Goal: Task Accomplishment & Management: Manage account settings

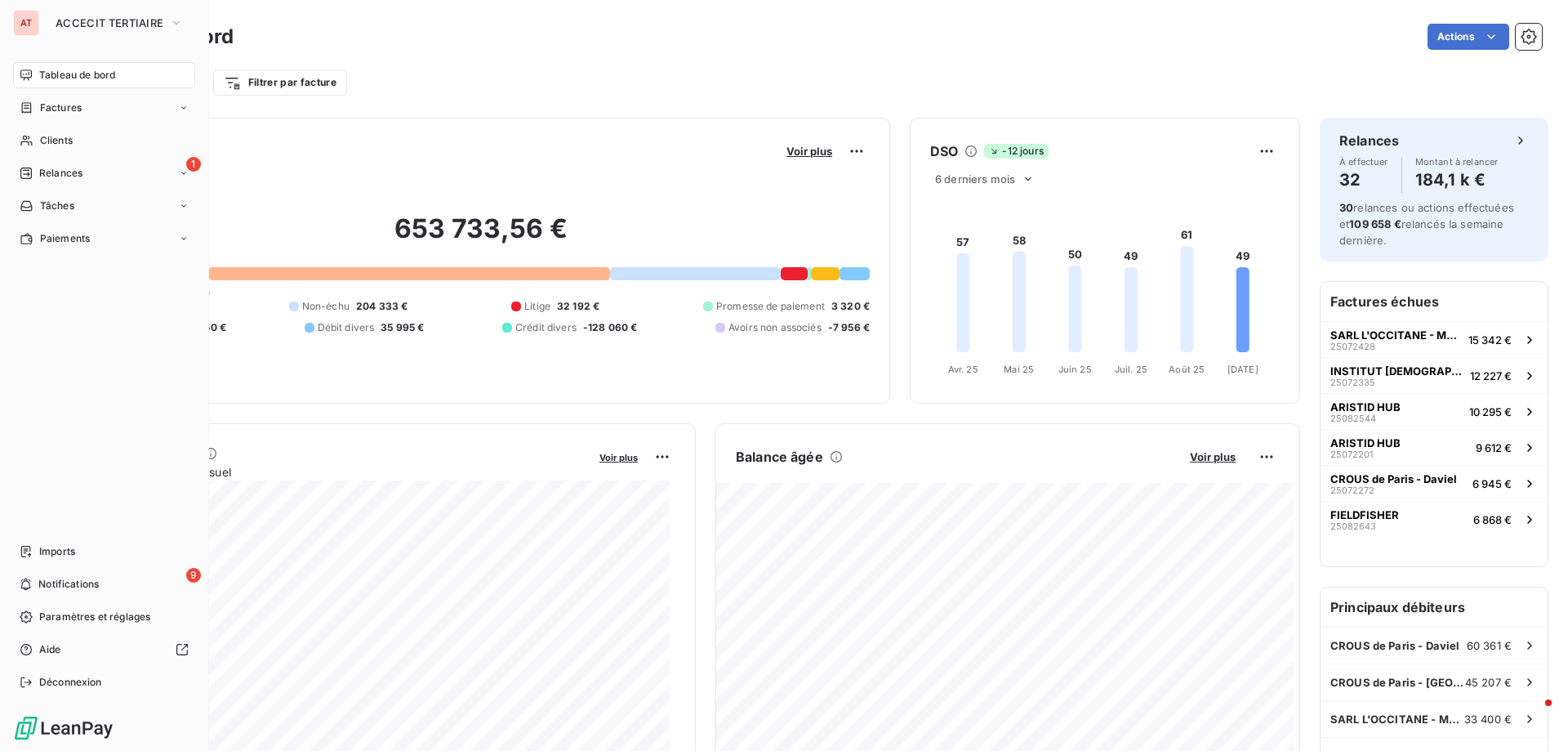
click at [99, 82] on div "Tableau de bord" at bounding box center [103, 75] width 182 height 26
click at [98, 25] on span "ACCECIT TERTIAIRE" at bounding box center [109, 22] width 108 height 13
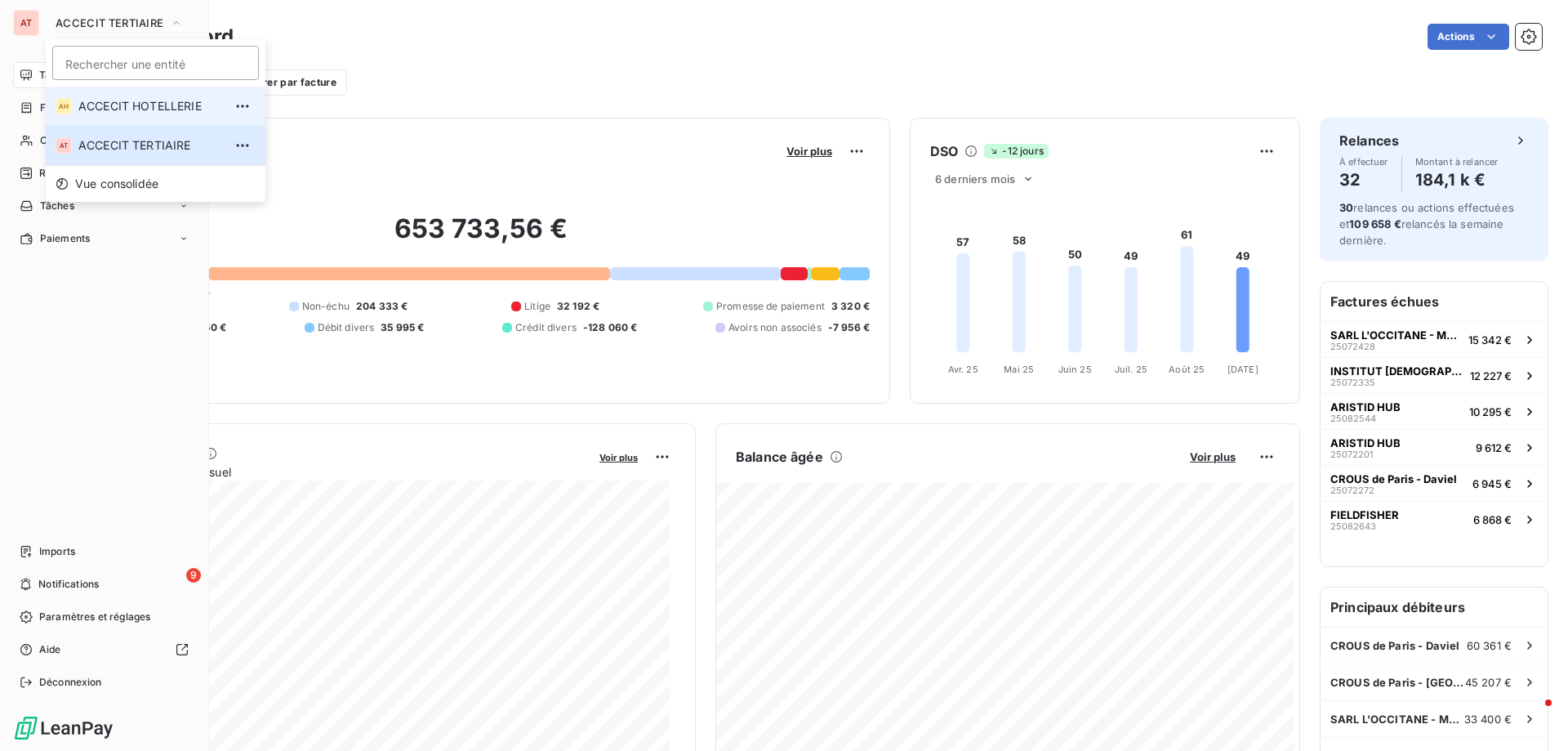
click at [141, 103] on span "ACCECIT HOTELLERIE" at bounding box center [150, 106] width 144 height 17
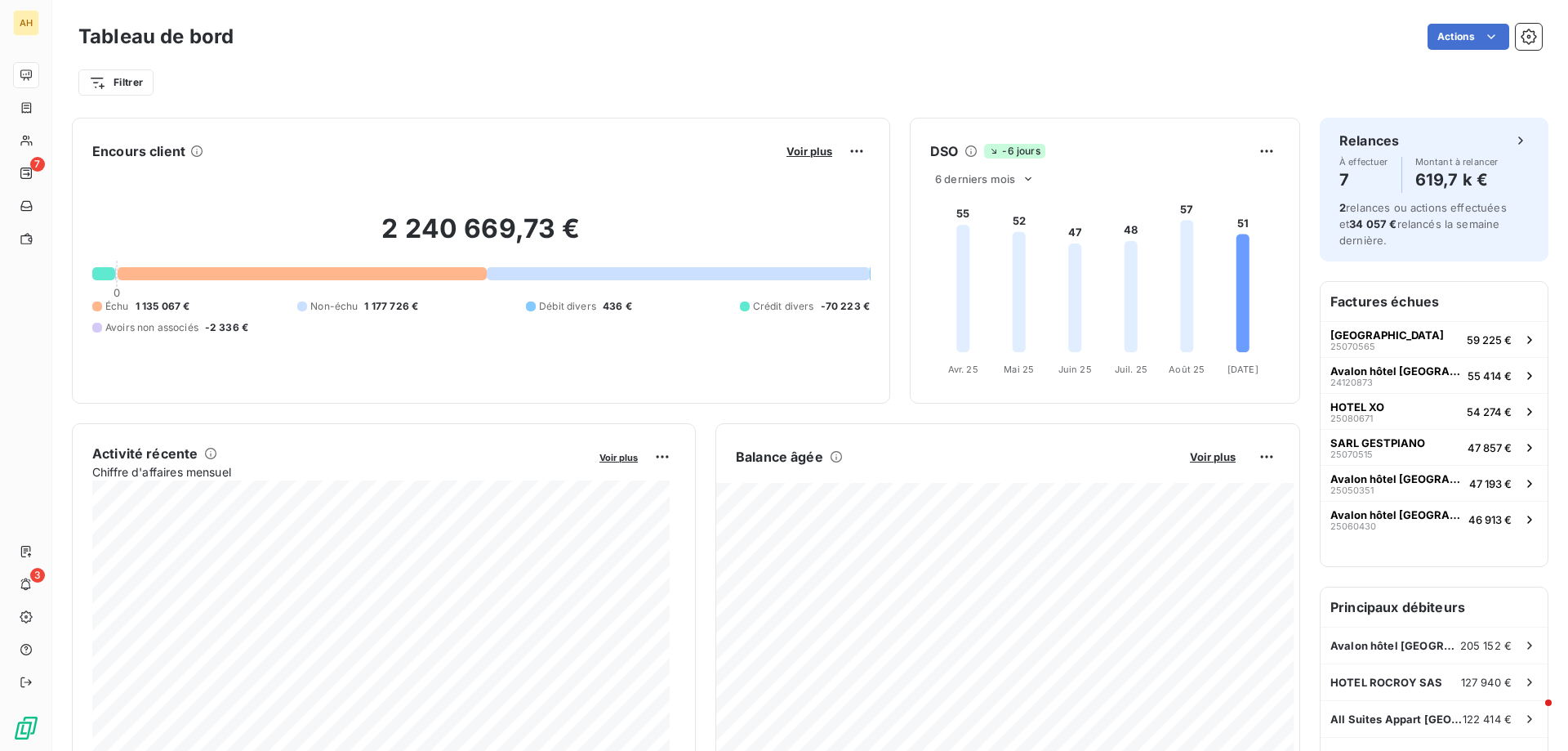
click at [1236, 301] on icon at bounding box center [1242, 293] width 13 height 118
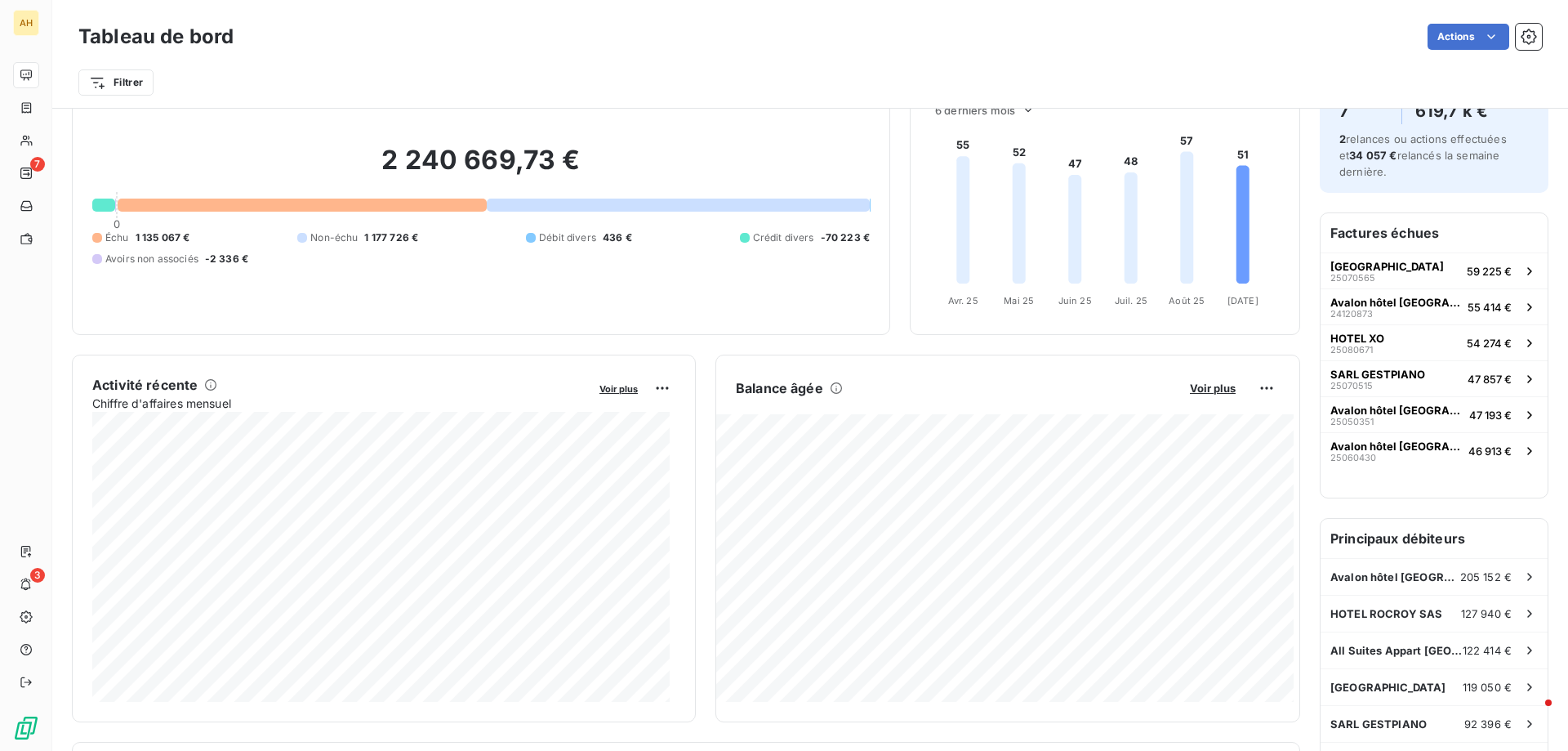
scroll to position [246, 0]
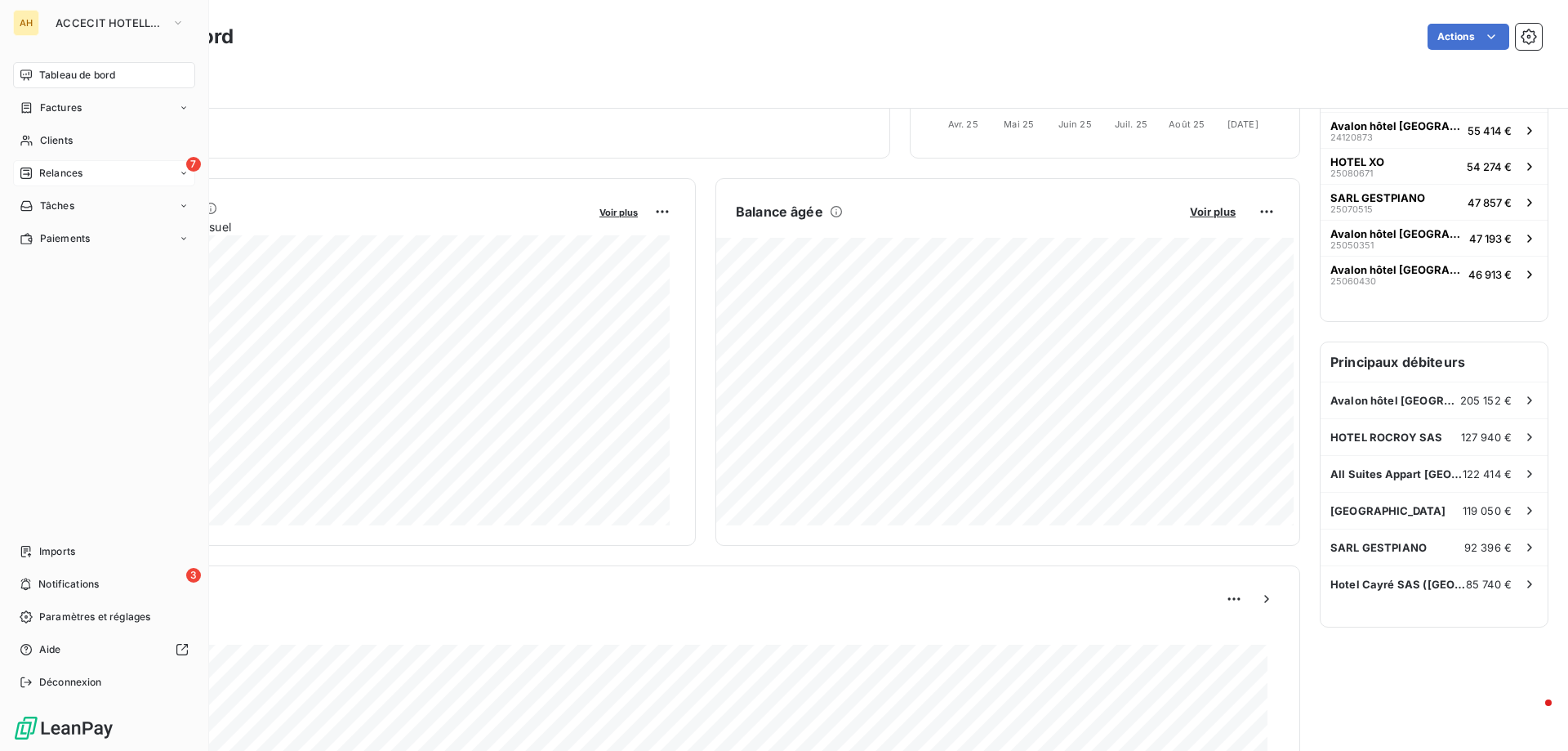
click at [110, 174] on div "7 Relances" at bounding box center [103, 173] width 182 height 26
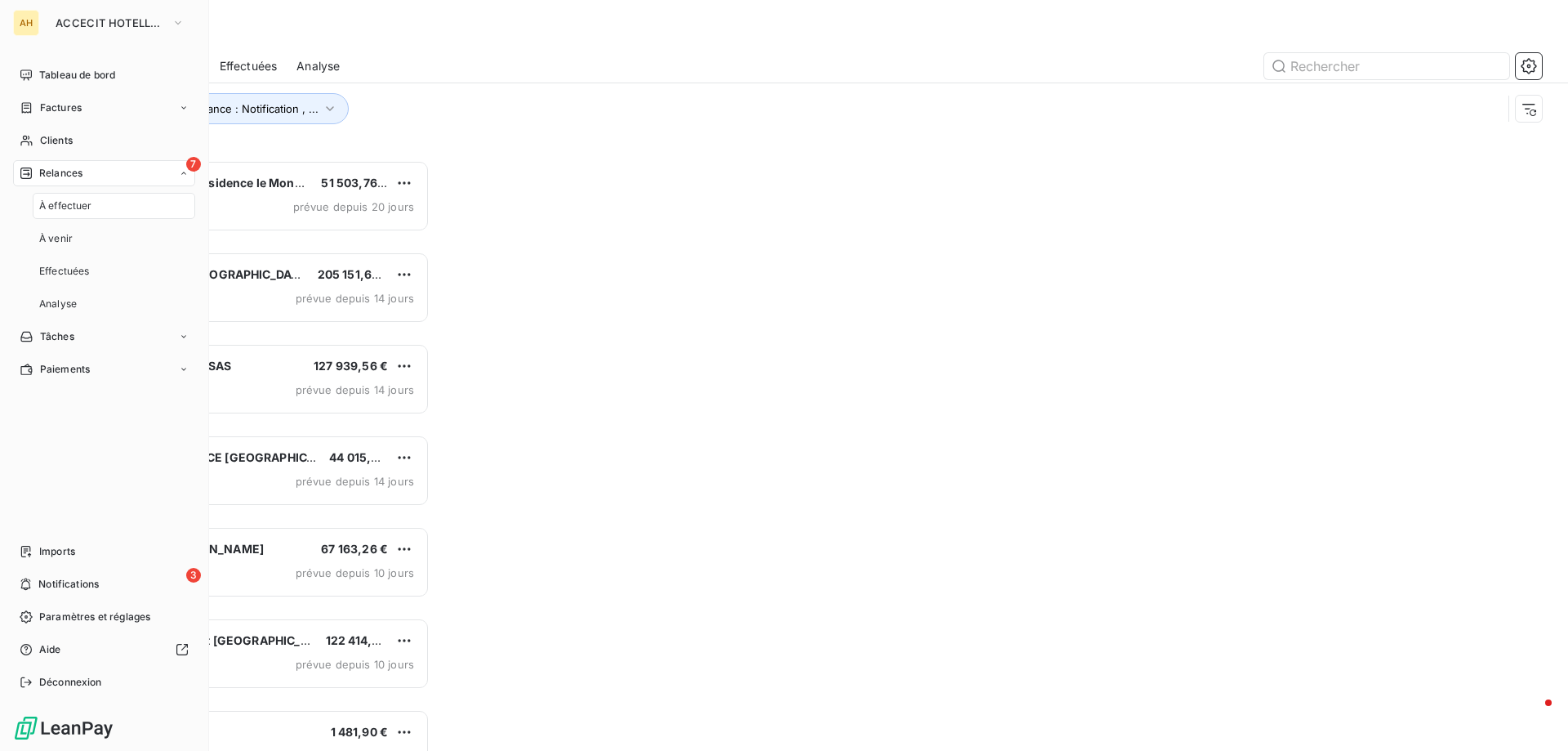
scroll to position [578, 339]
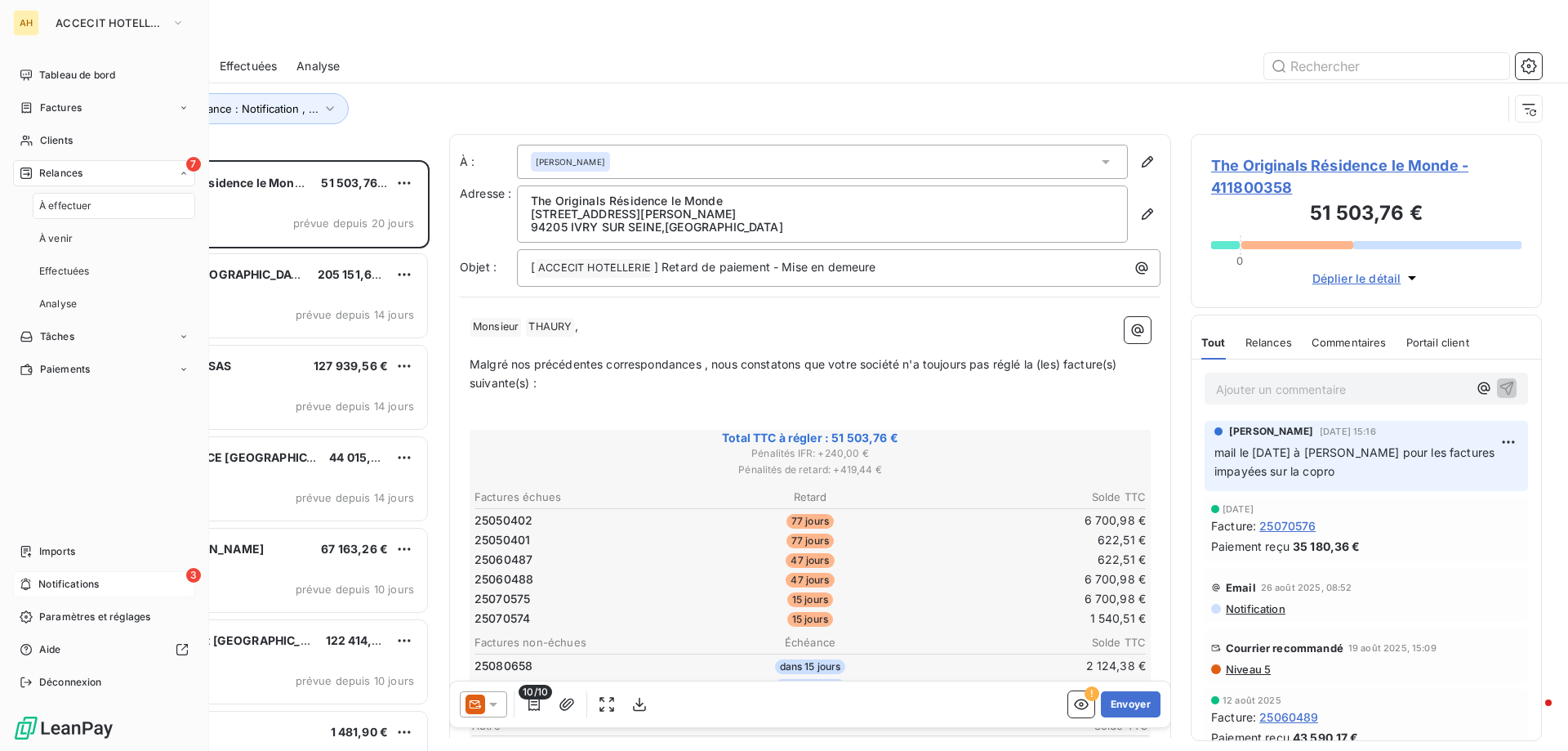
click at [103, 580] on div "3 Notifications" at bounding box center [103, 584] width 182 height 26
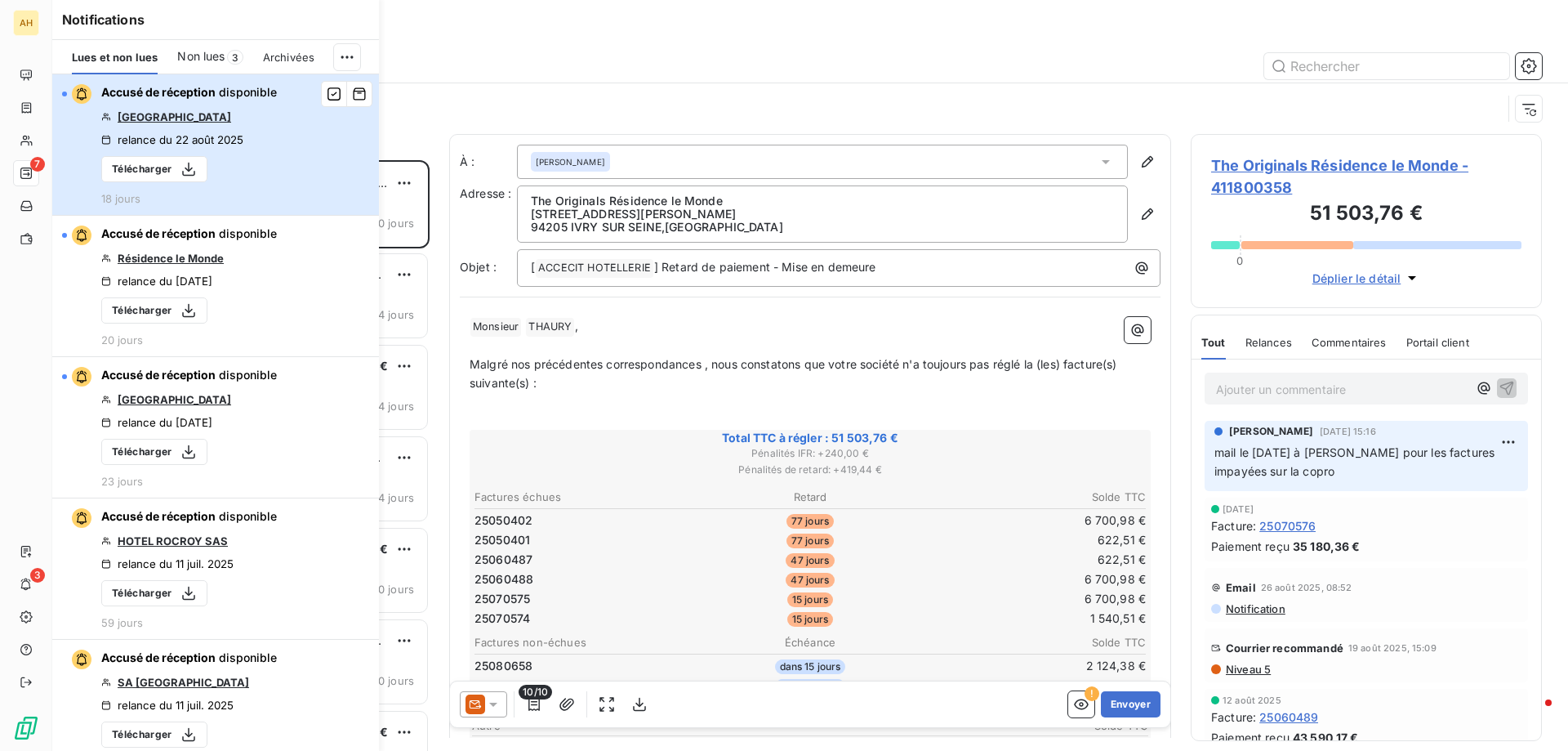
click at [239, 93] on span "disponible" at bounding box center [248, 92] width 58 height 14
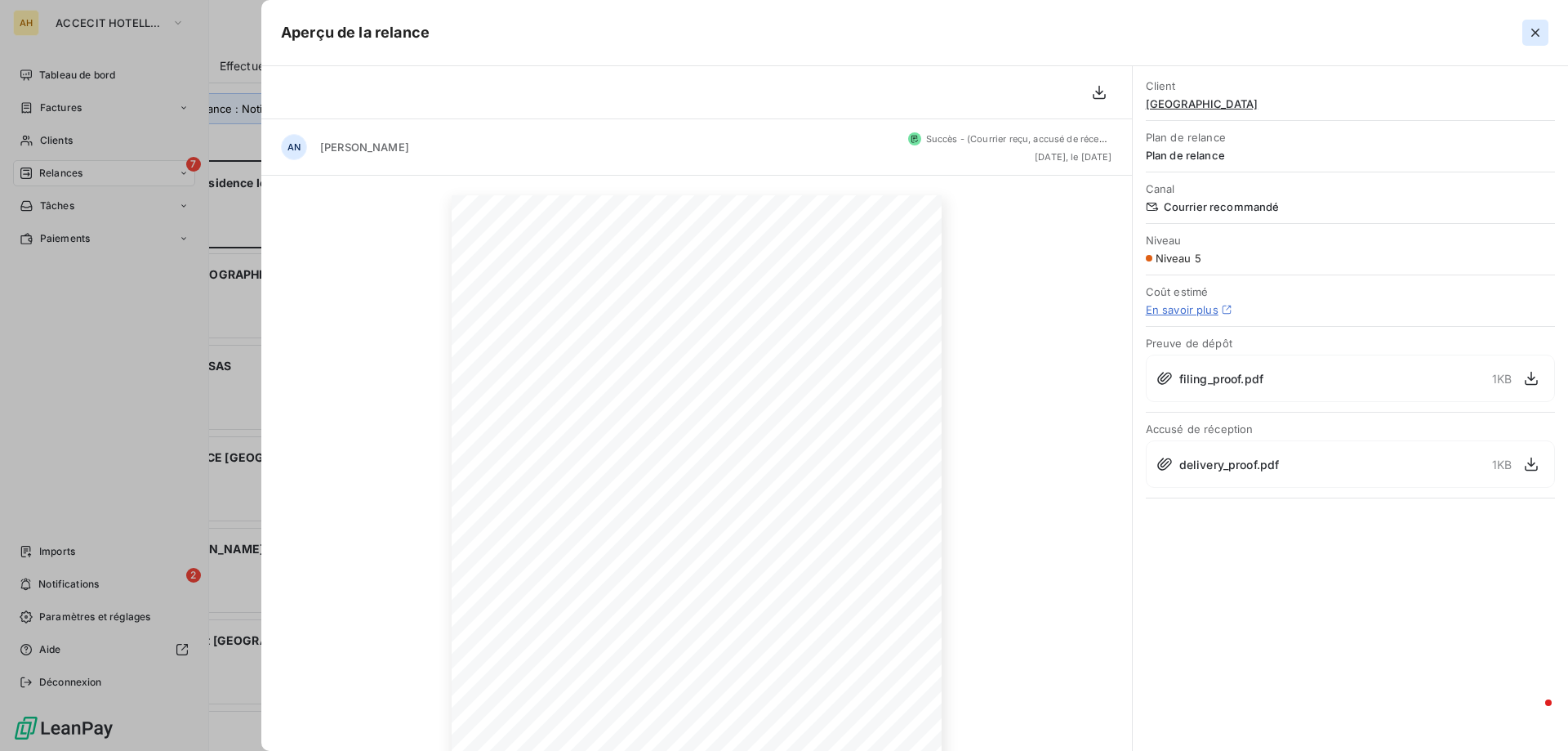
click at [1533, 27] on icon "button" at bounding box center [1536, 32] width 17 height 17
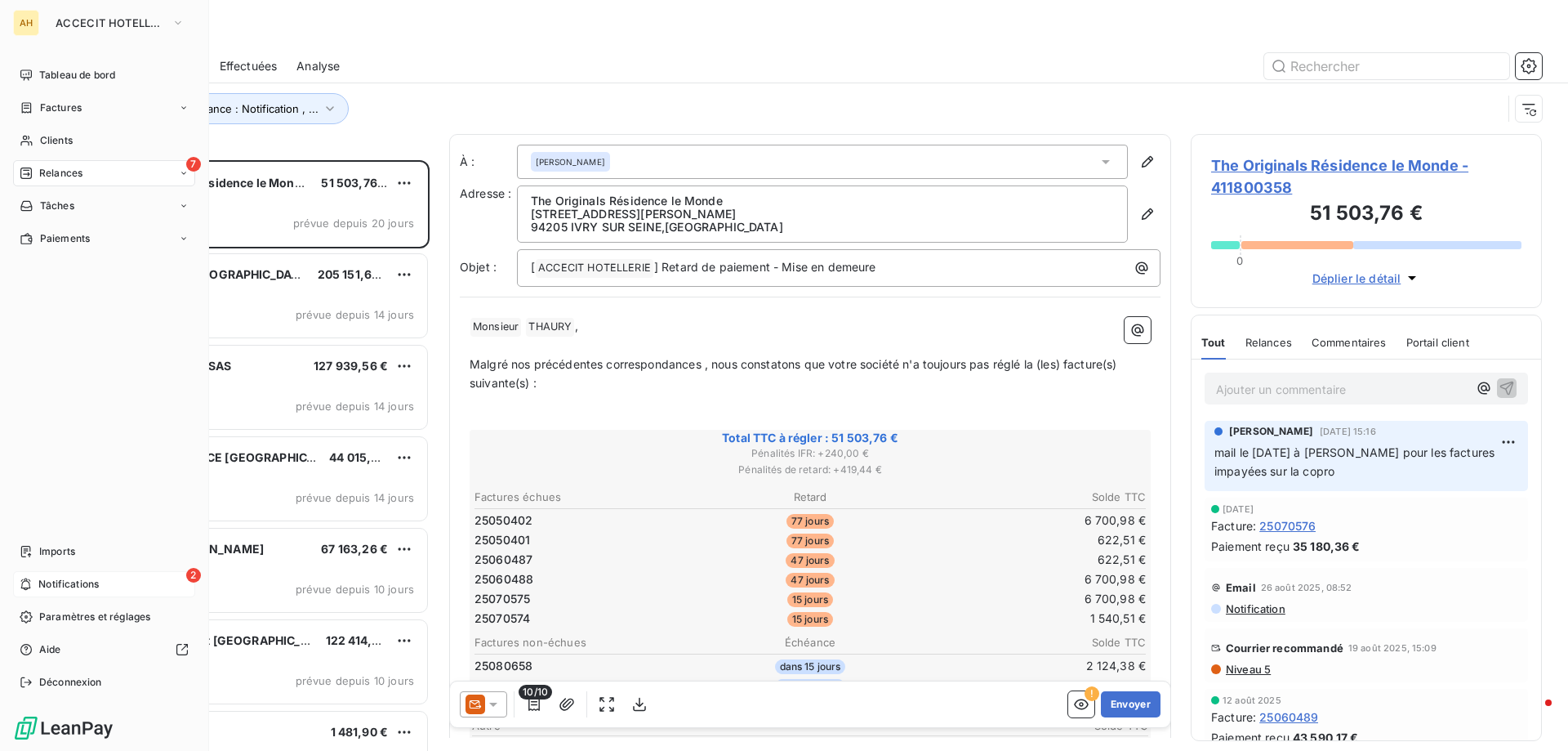
click at [129, 582] on div "2 Notifications" at bounding box center [103, 584] width 182 height 26
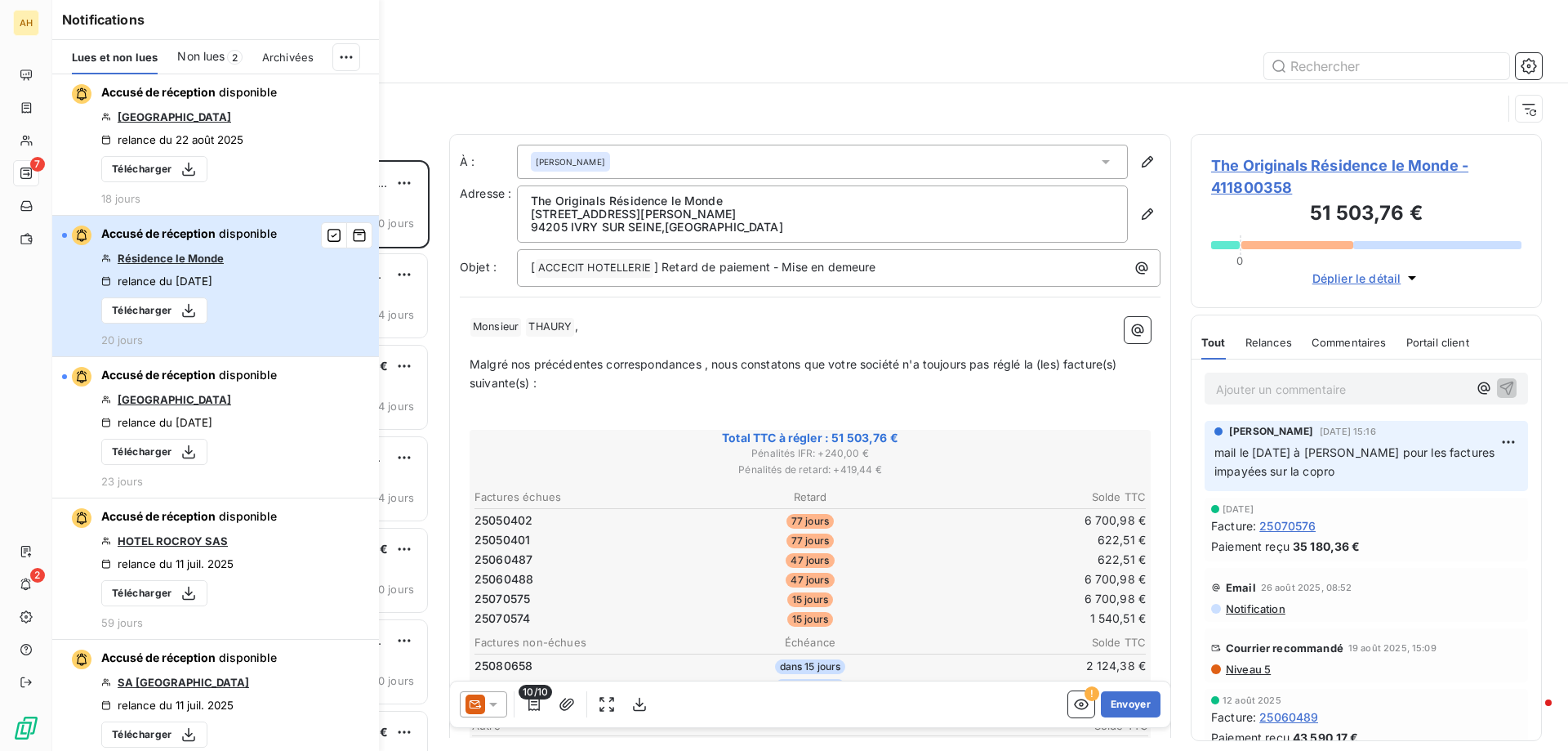
click at [285, 260] on button "Accusé de réception disponible Résidence le Monde relance du [DATE] Télécharger…" at bounding box center [216, 286] width 327 height 141
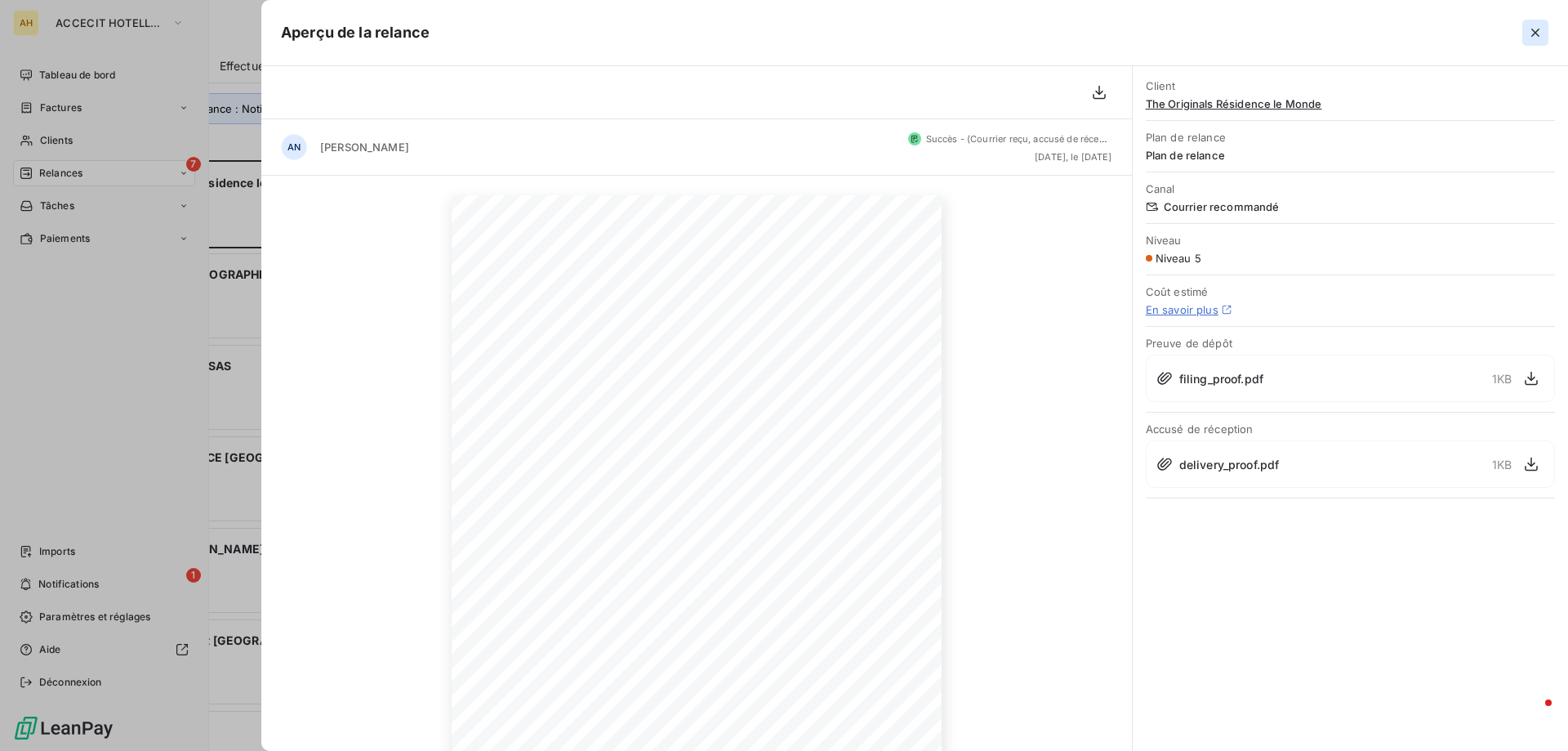
drag, startPoint x: 1540, startPoint y: 32, endPoint x: 1214, endPoint y: 87, distance: 330.6
click at [1540, 33] on icon "button" at bounding box center [1536, 32] width 17 height 17
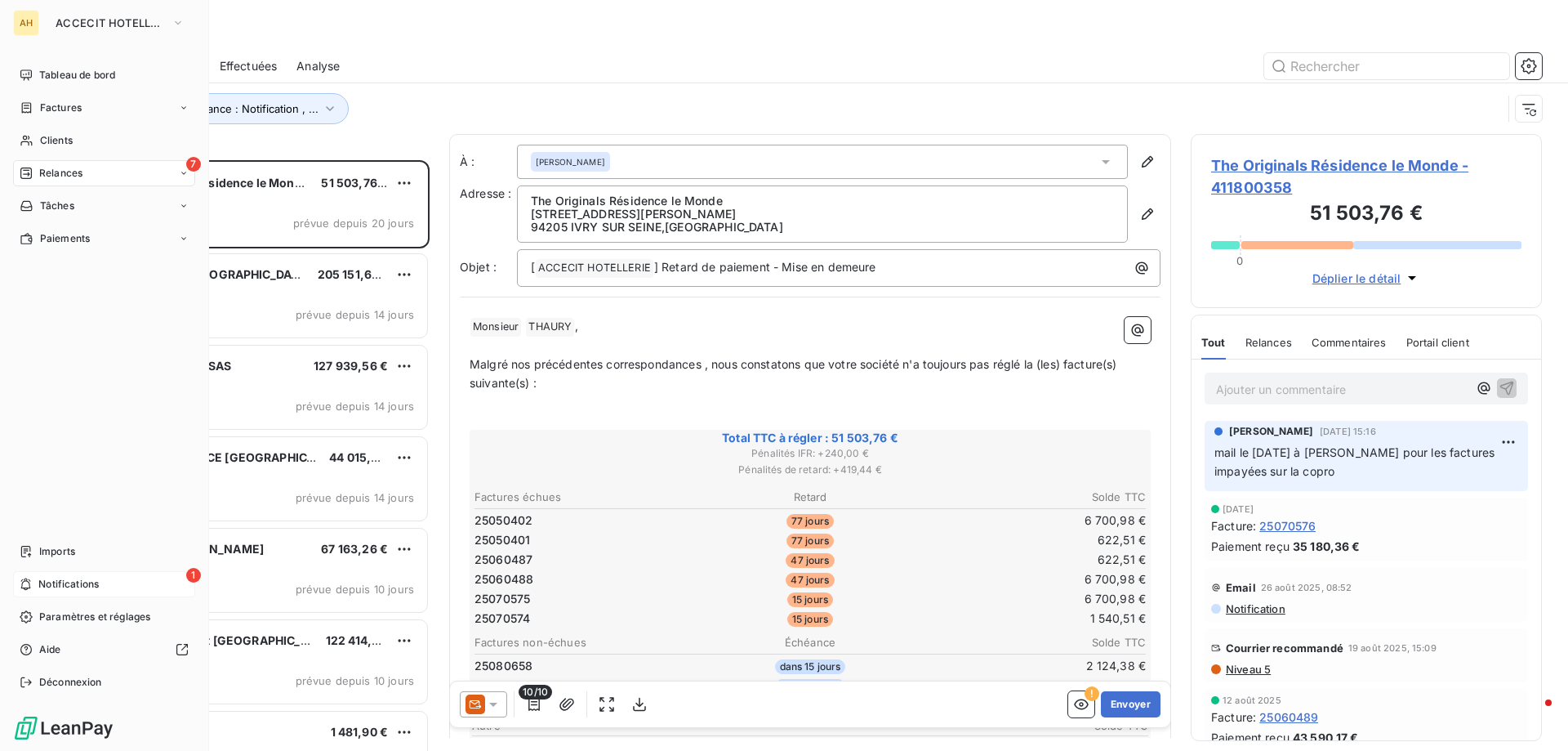
click at [122, 585] on div "1 Notifications" at bounding box center [103, 584] width 182 height 26
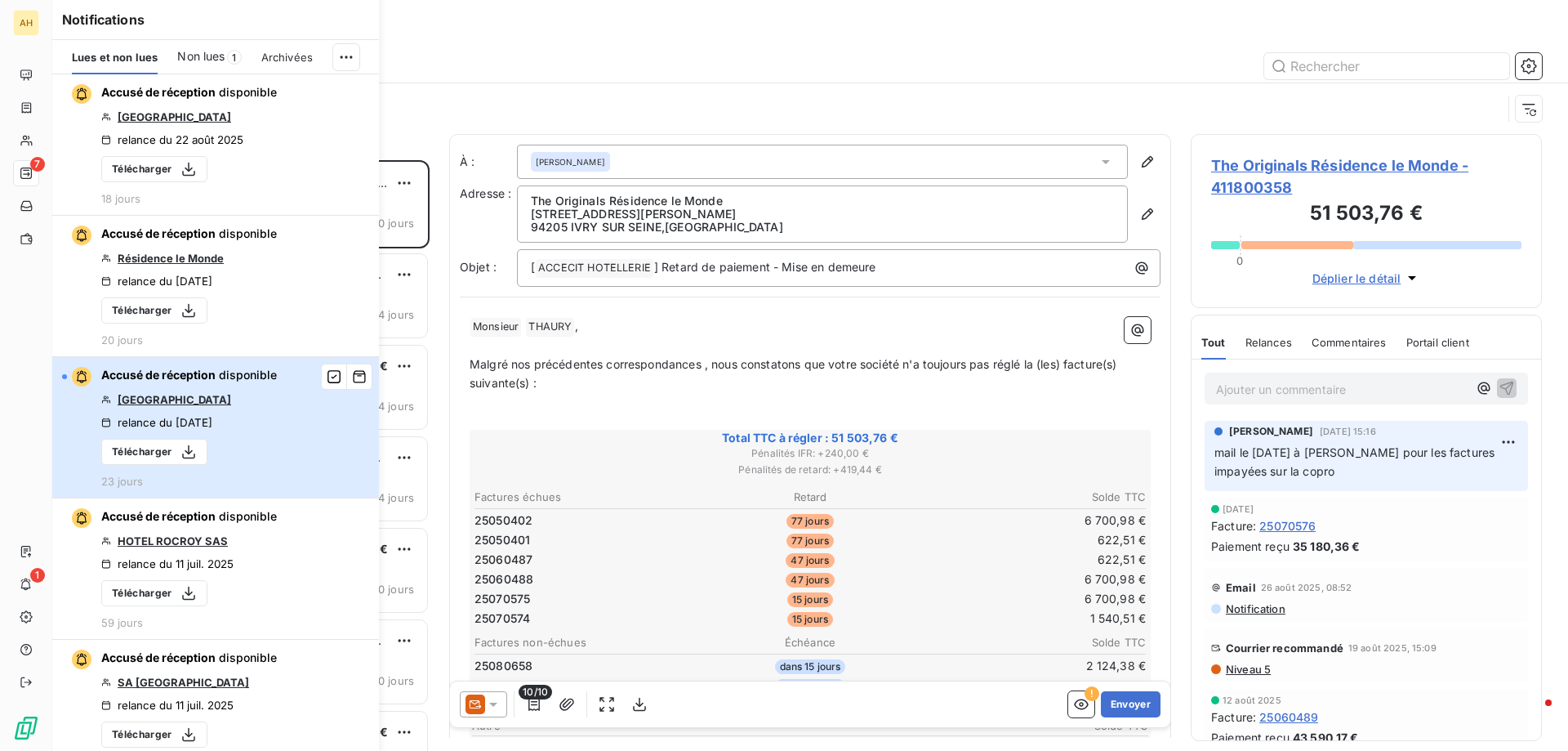
click at [296, 401] on button "Accusé de réception disponible Hôtel Sainte Beuve relance du [DATE] Télécharger…" at bounding box center [216, 427] width 327 height 141
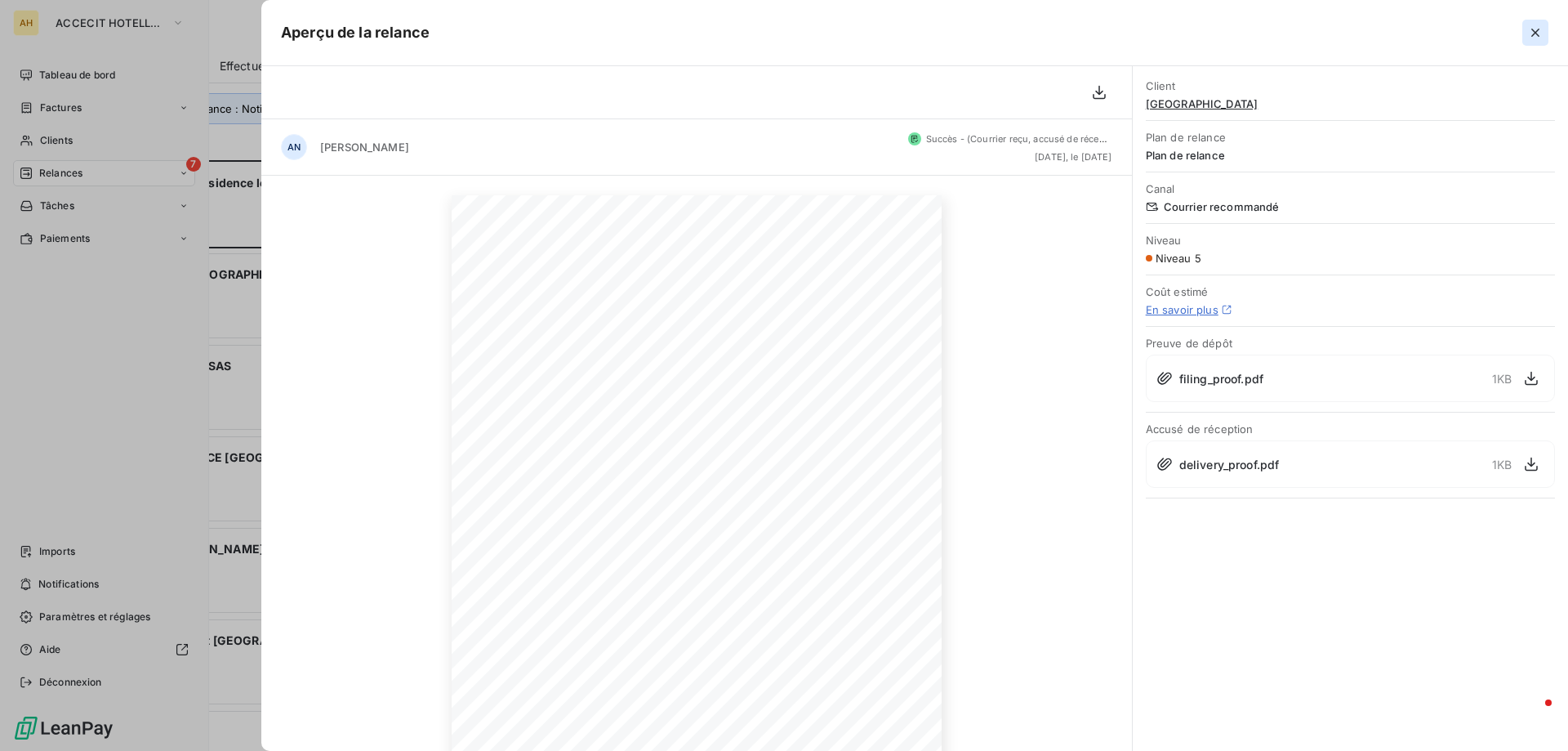
click at [1542, 37] on icon "button" at bounding box center [1536, 32] width 17 height 17
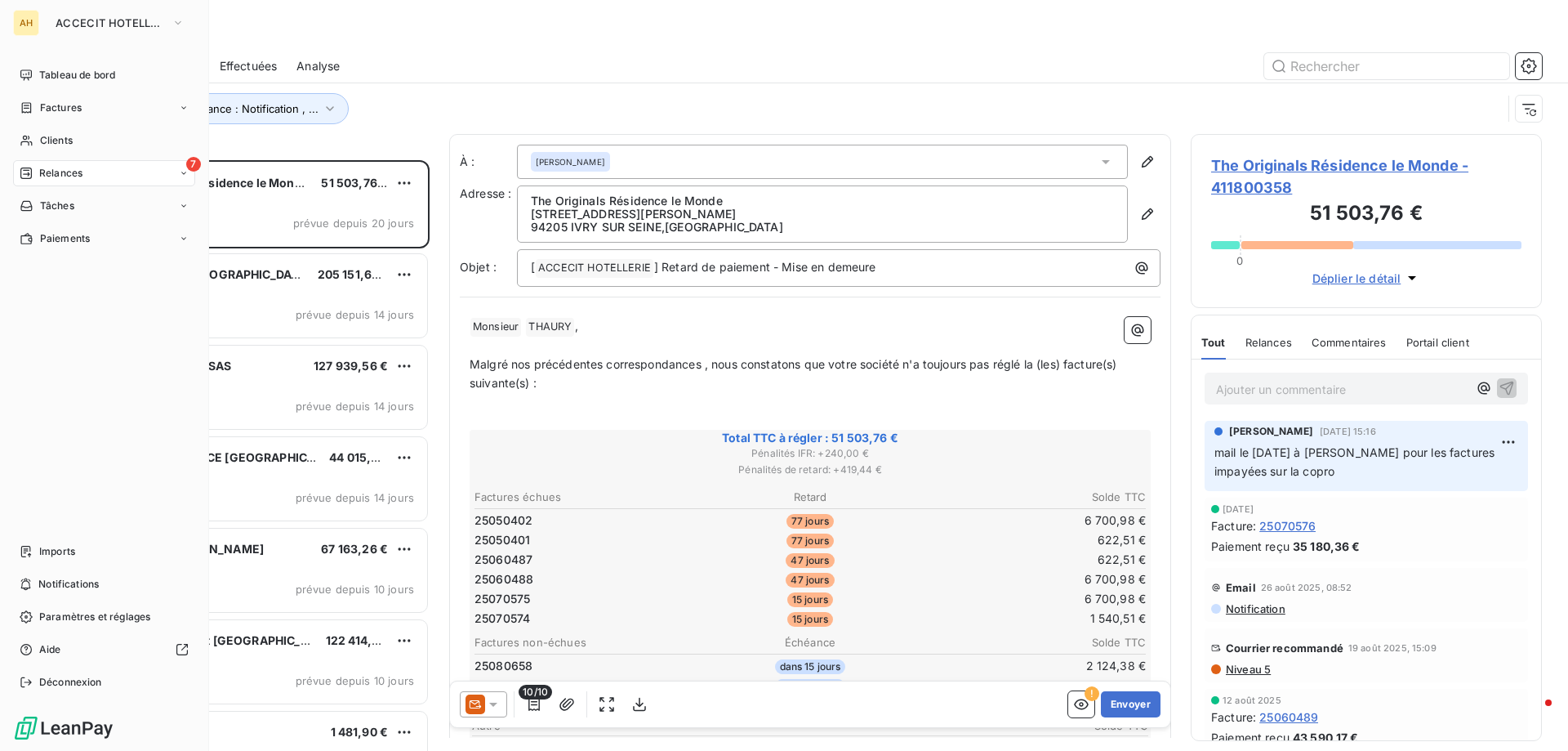
click at [150, 170] on div "7 Relances" at bounding box center [103, 173] width 182 height 26
click at [145, 173] on div "7 Relances" at bounding box center [103, 173] width 182 height 26
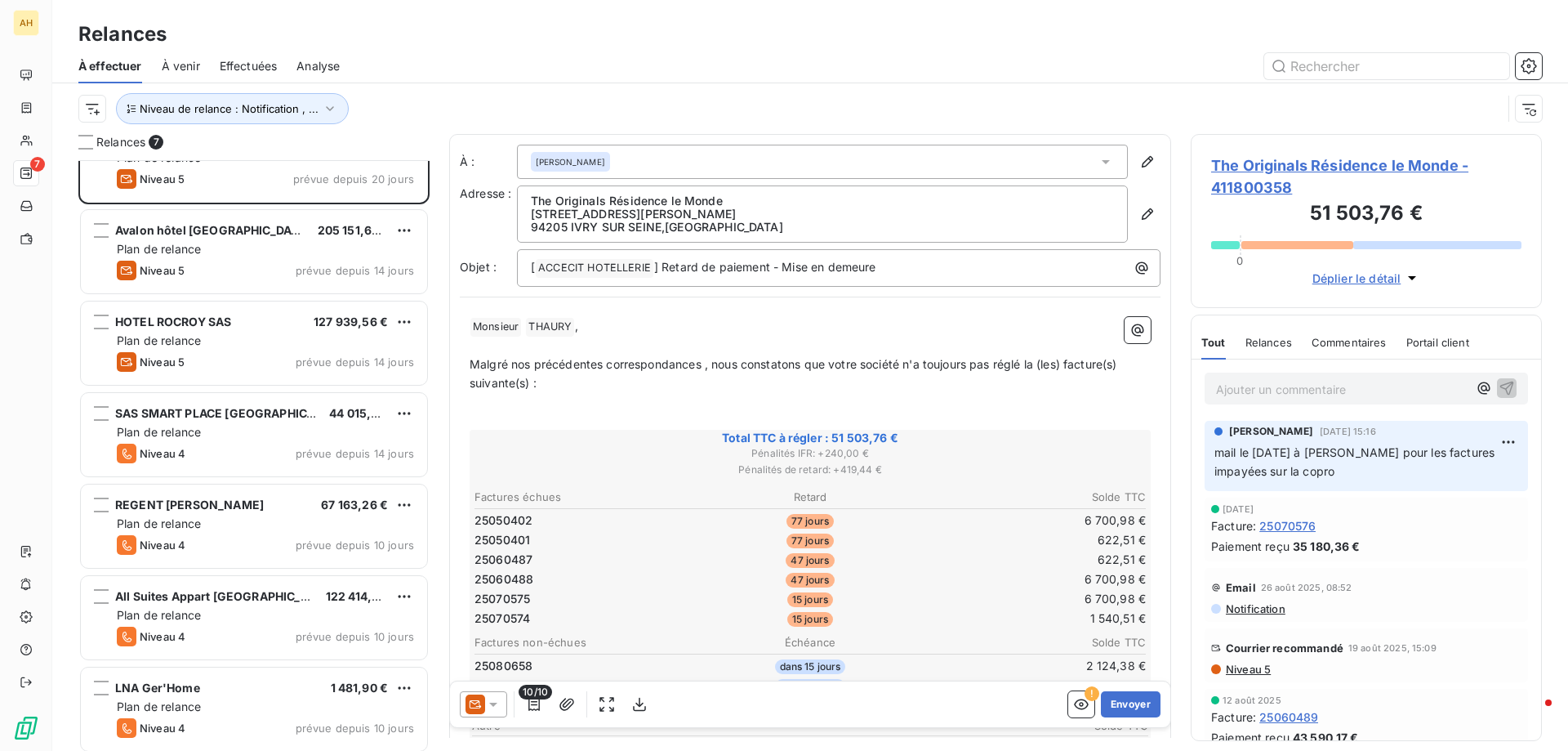
scroll to position [51, 0]
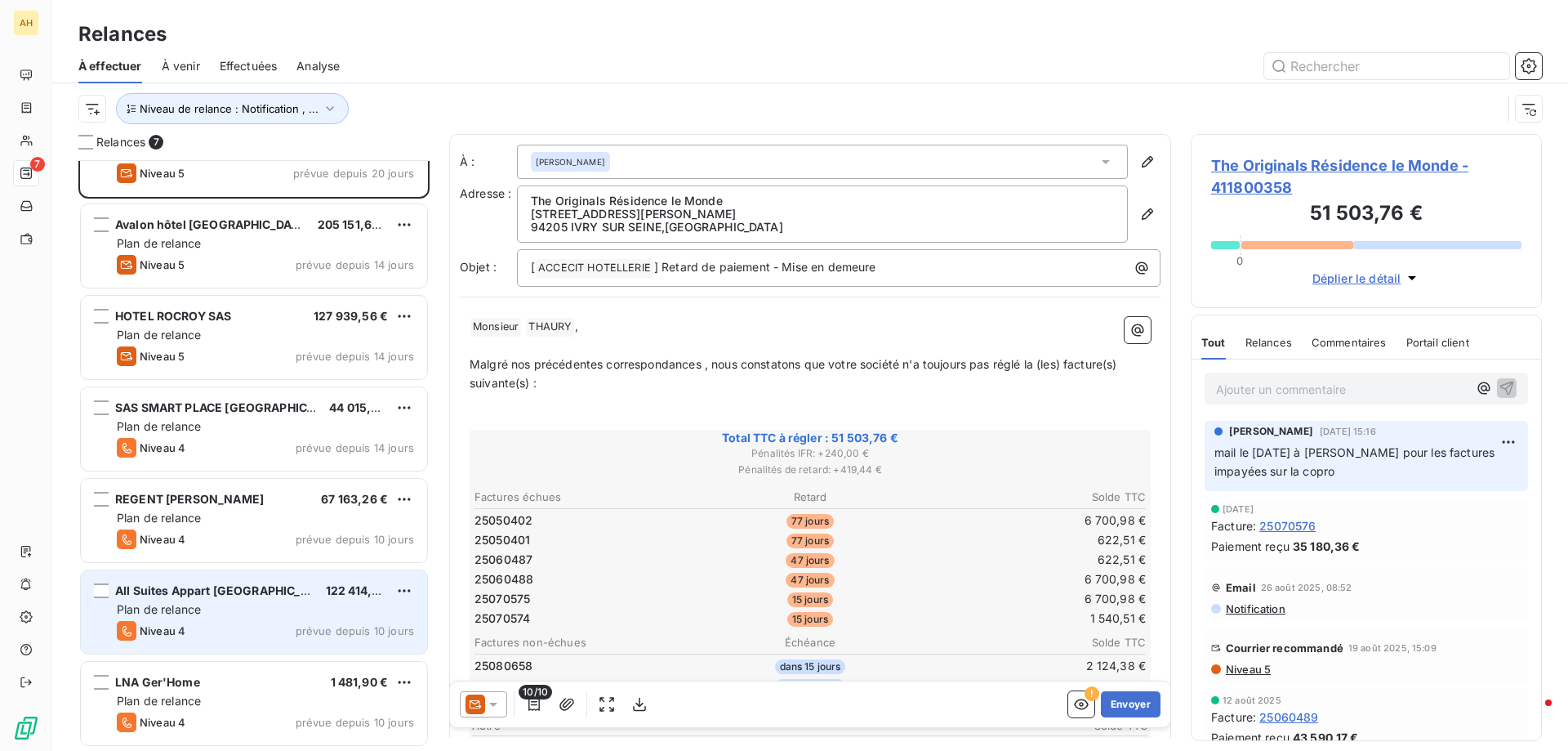
click at [235, 599] on div "All Suites Appart [GEOGRAPHIC_DATA] -" at bounding box center [214, 590] width 198 height 17
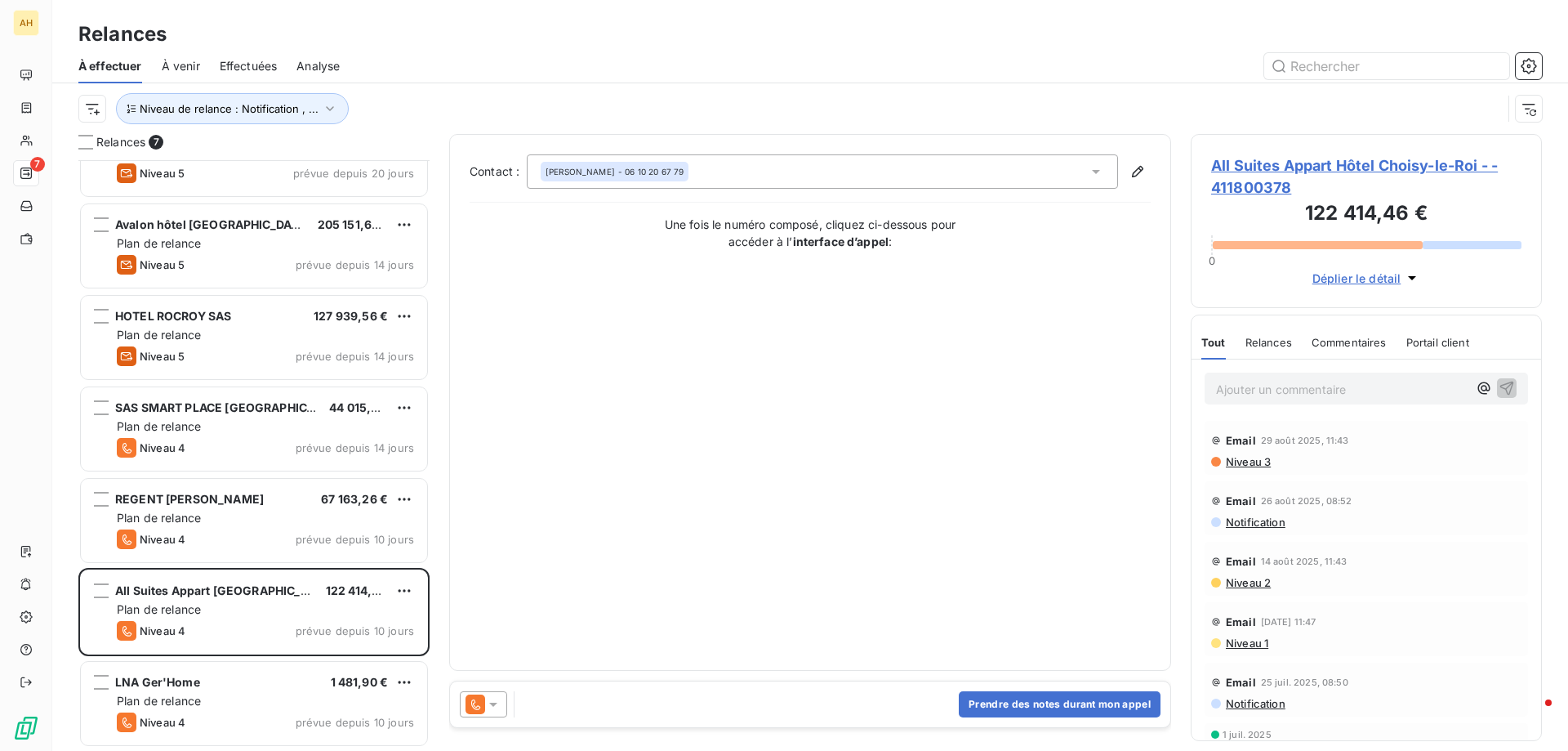
click at [793, 376] on div "Contact : [PERSON_NAME] - 06 10 20 67 79 Une fois le numéro composé, cliquez ci…" at bounding box center [810, 402] width 682 height 496
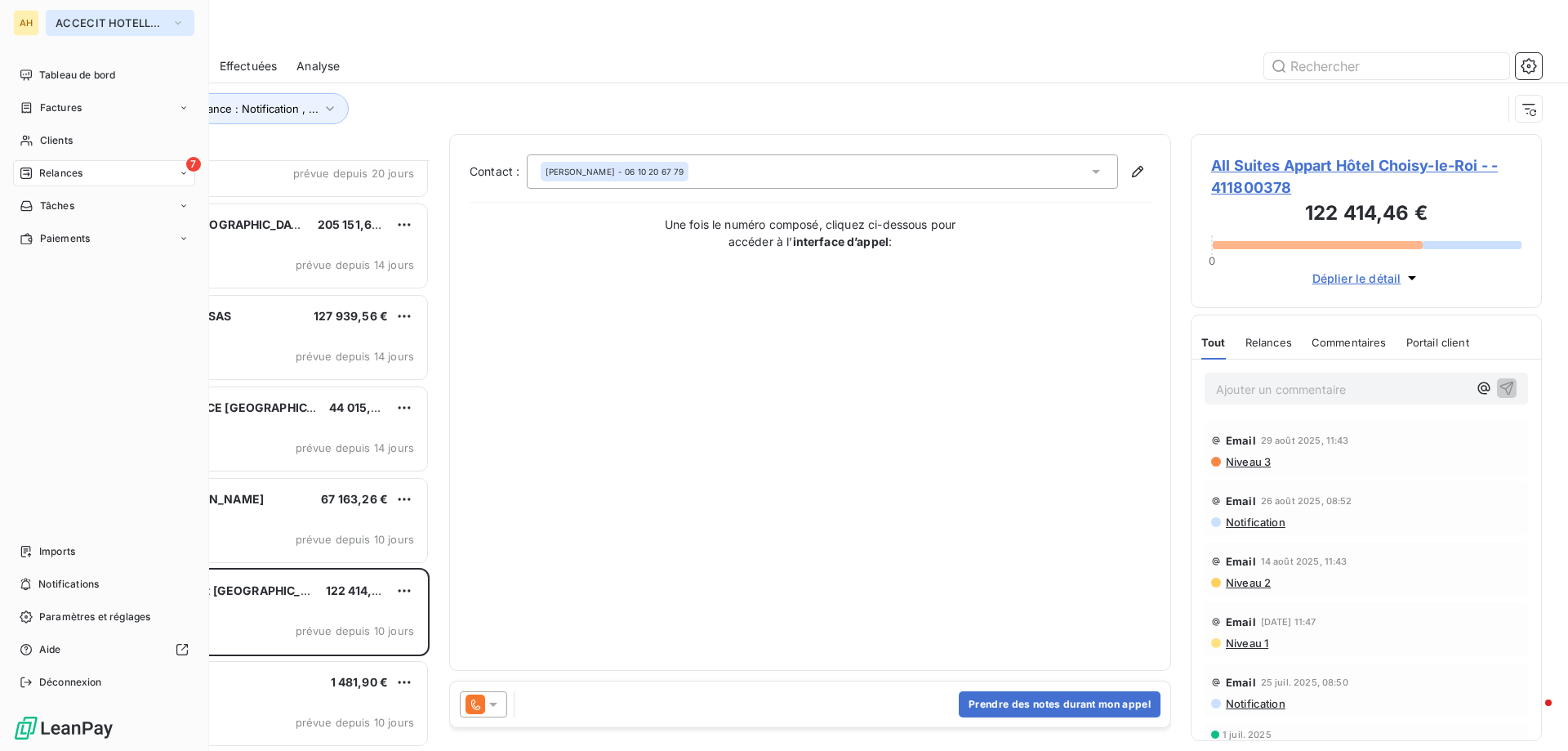
click at [107, 21] on span "ACCECIT HOTELLERIE" at bounding box center [110, 22] width 109 height 13
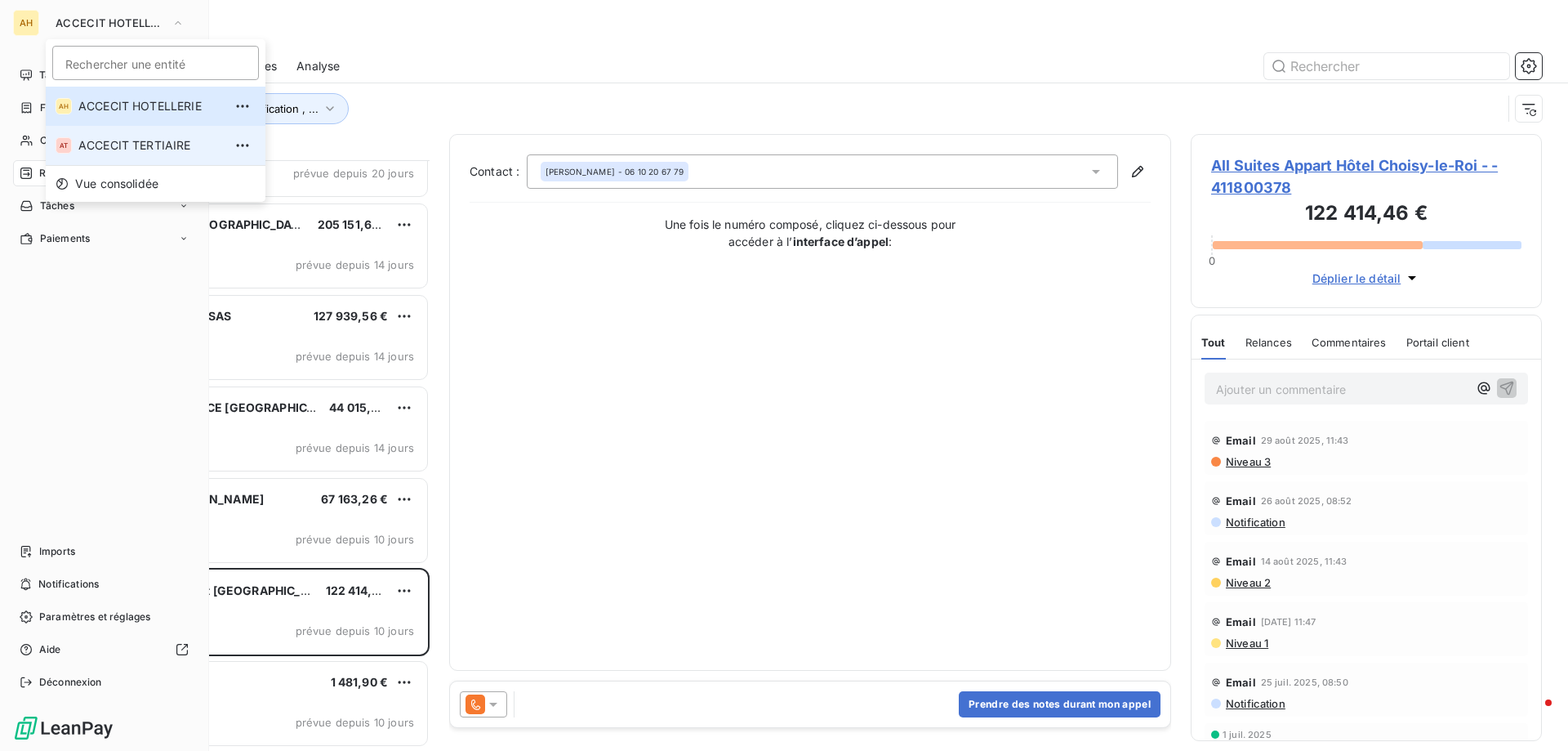
click at [134, 138] on span "ACCECIT TERTIAIRE" at bounding box center [150, 145] width 144 height 17
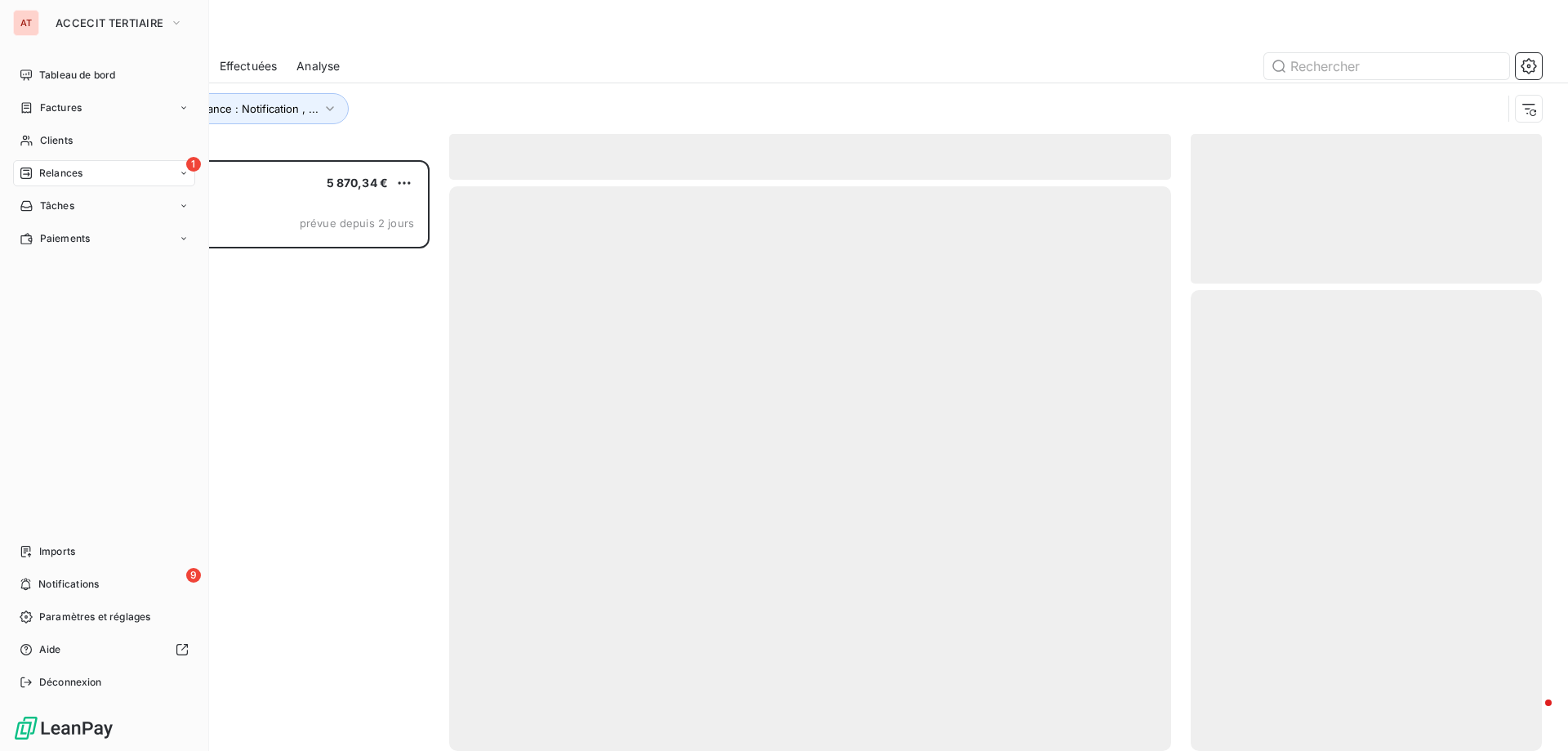
scroll to position [578, 339]
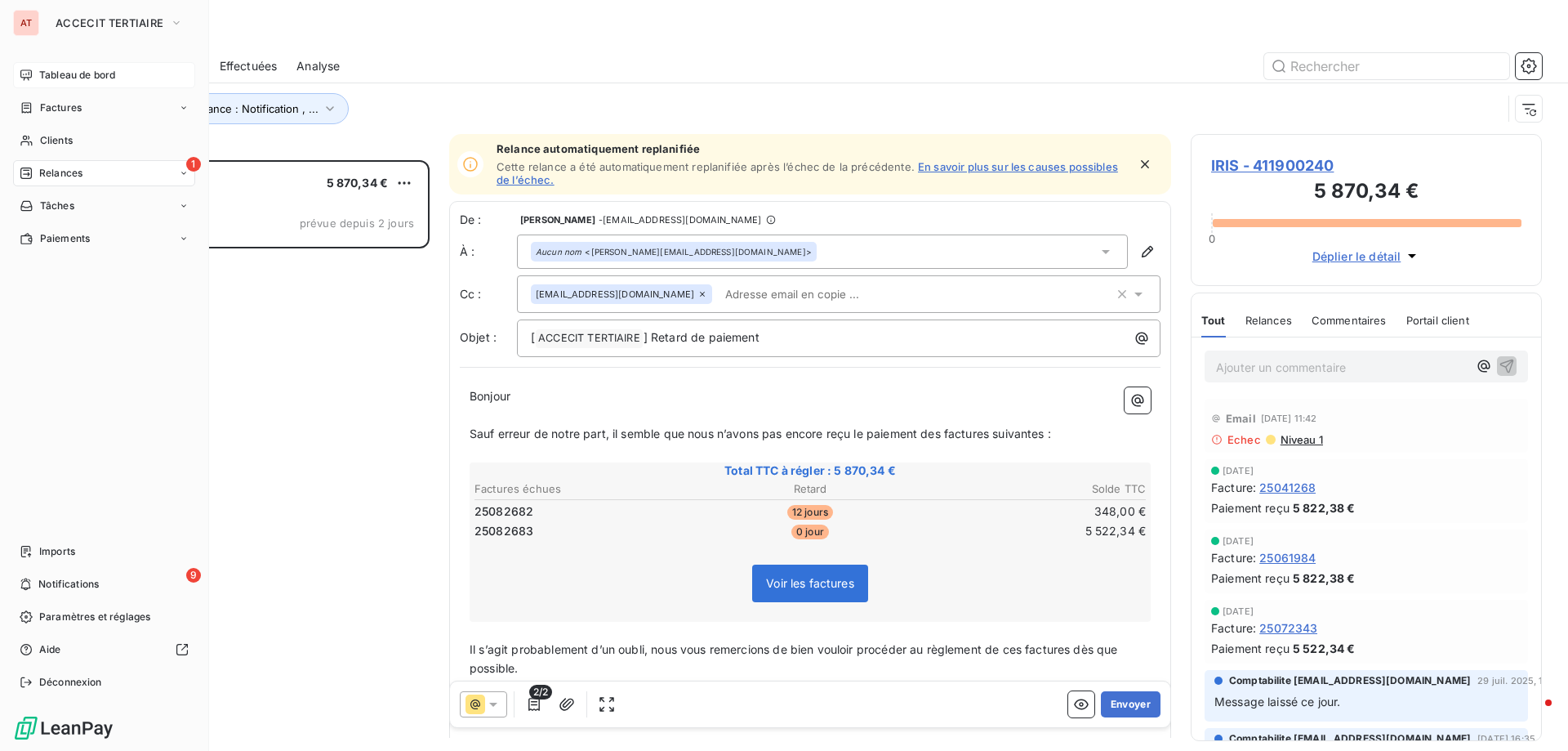
click at [37, 72] on div "Tableau de bord" at bounding box center [103, 75] width 182 height 26
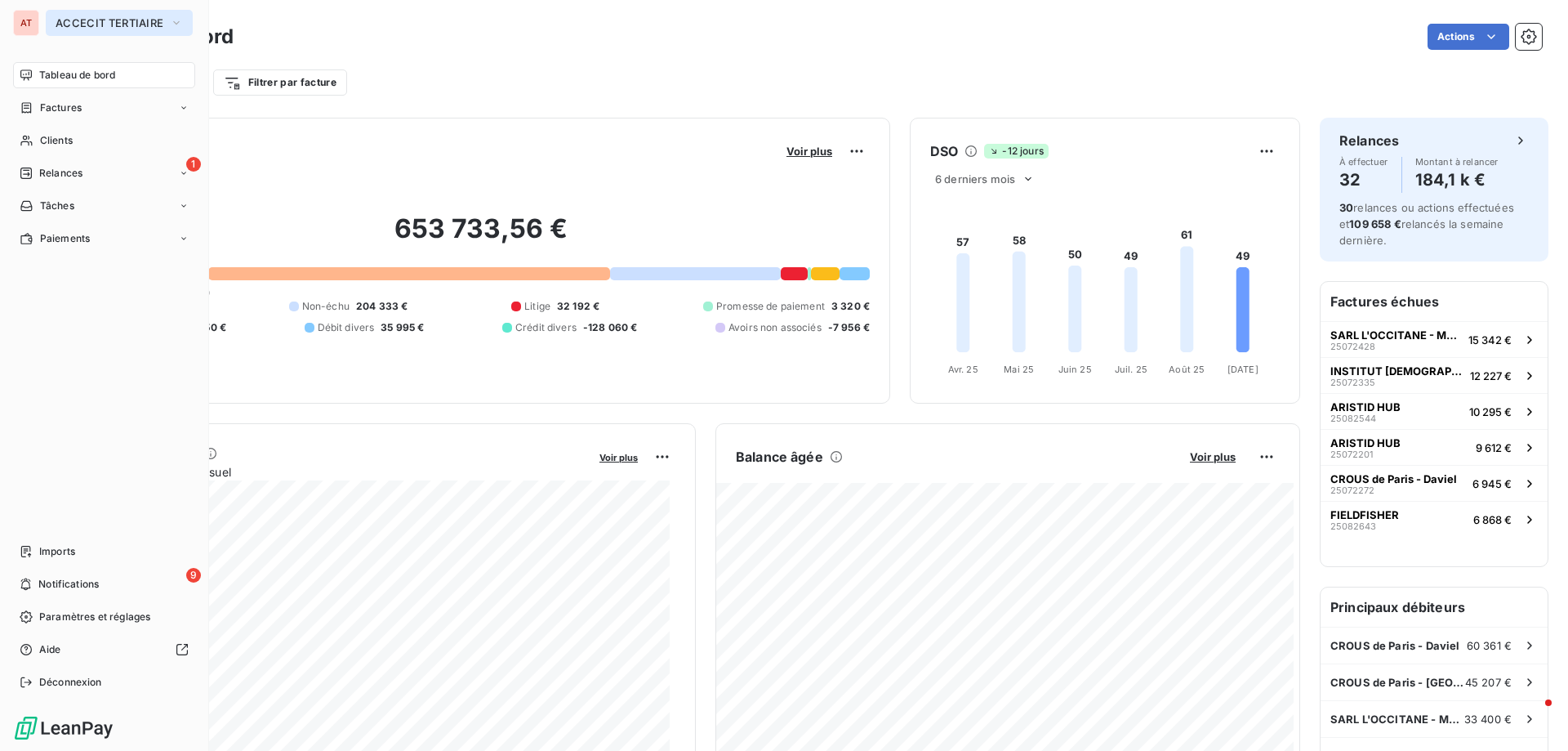
click at [90, 18] on span "ACCECIT TERTIAIRE" at bounding box center [109, 22] width 108 height 13
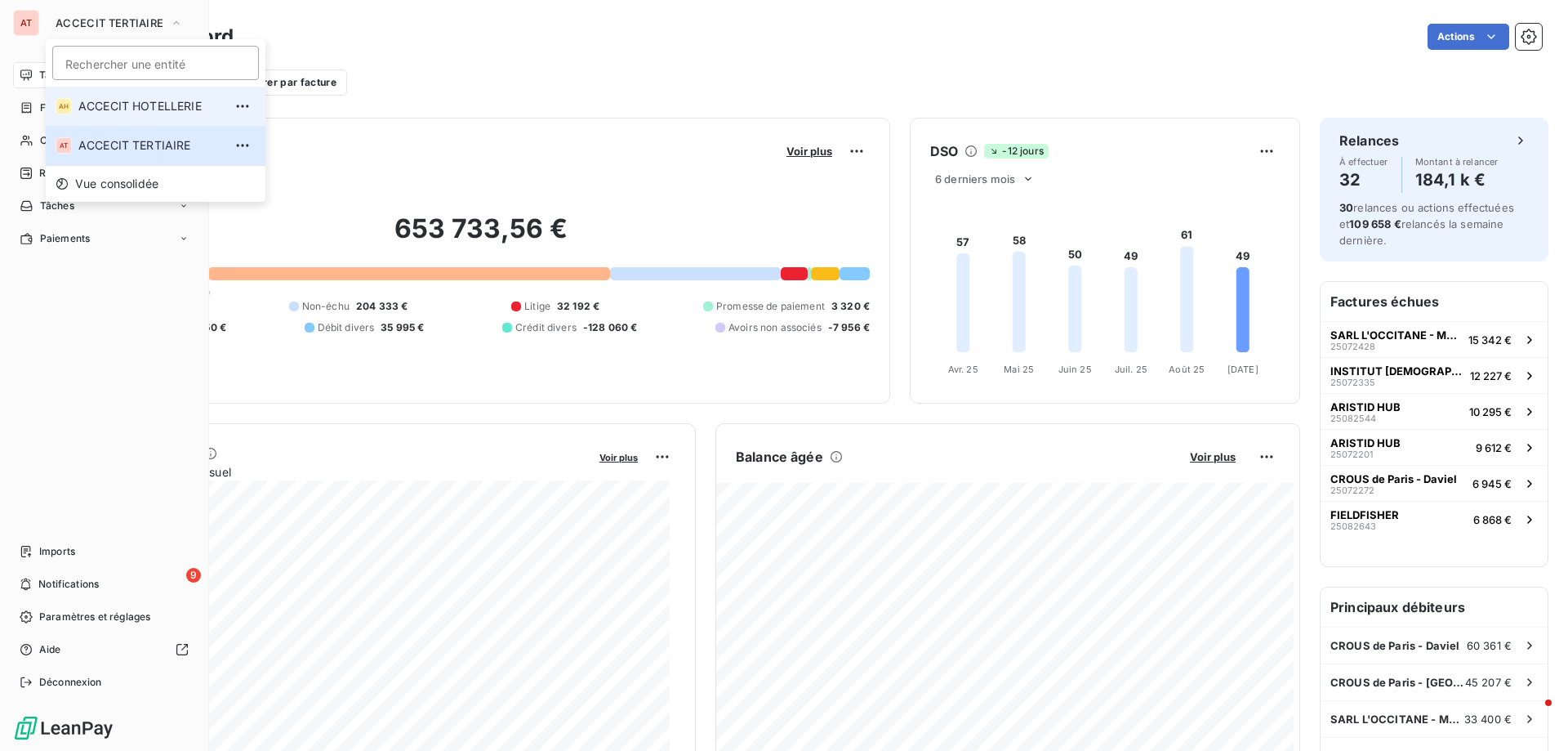
click at [98, 109] on span "ACCECIT HOTELLERIE" at bounding box center [150, 106] width 144 height 17
